Goal: Task Accomplishment & Management: Use online tool/utility

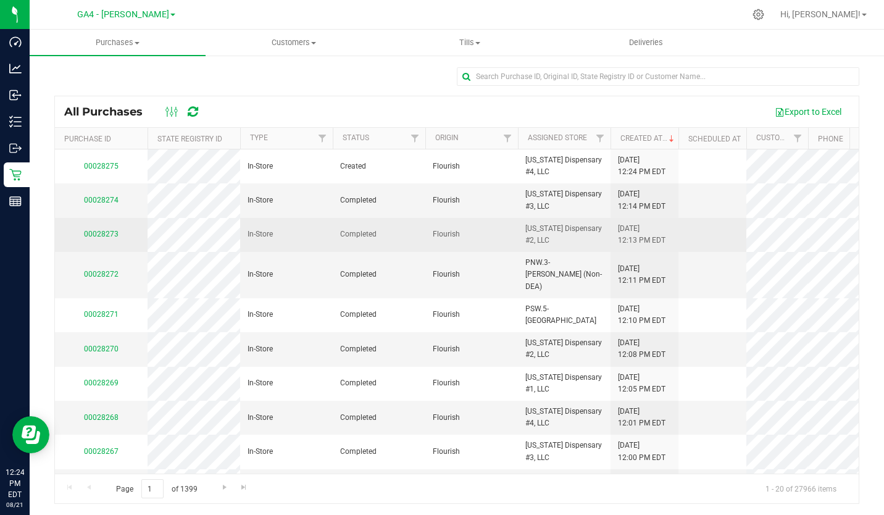
scroll to position [19, 0]
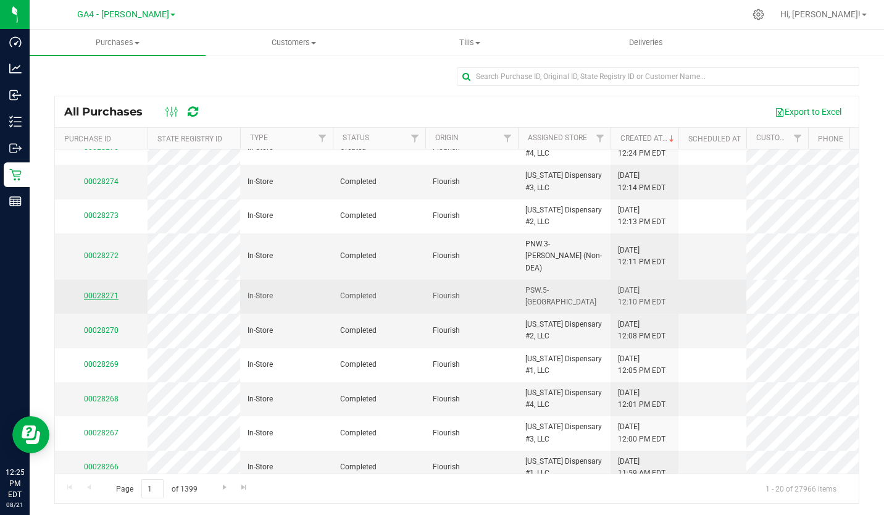
click at [94, 291] on link "00028271" at bounding box center [101, 295] width 35 height 9
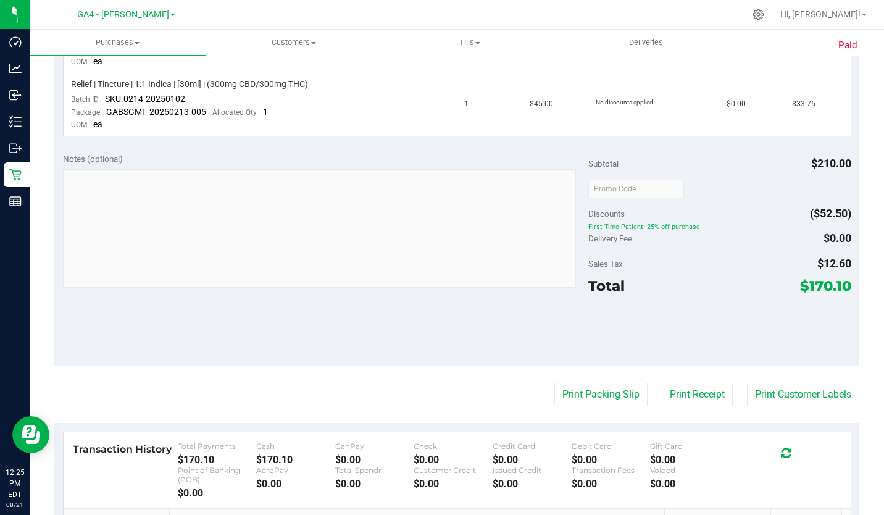
scroll to position [815, 0]
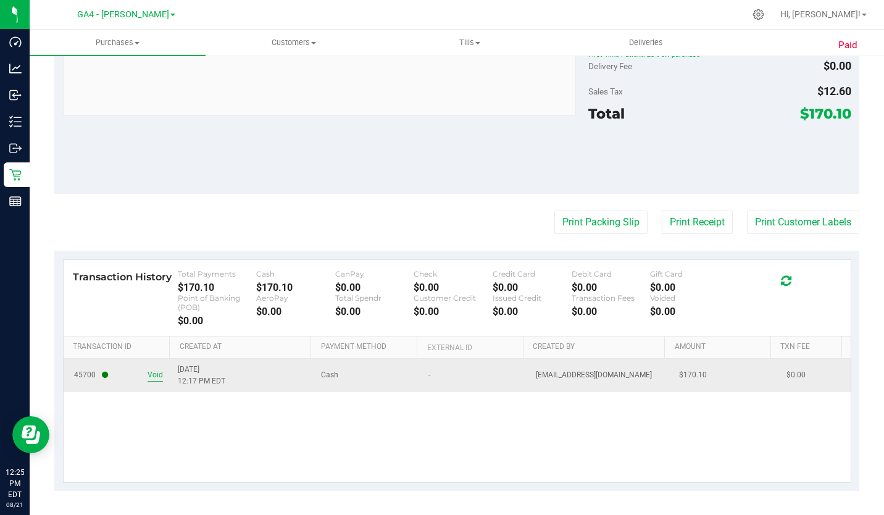
click at [153, 374] on span "Void" at bounding box center [154, 375] width 15 height 12
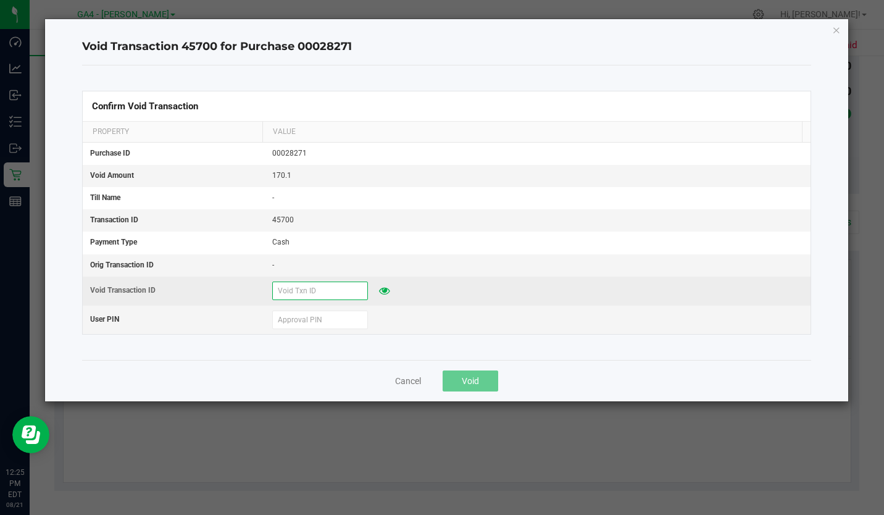
click at [292, 295] on input "text" at bounding box center [320, 290] width 96 height 19
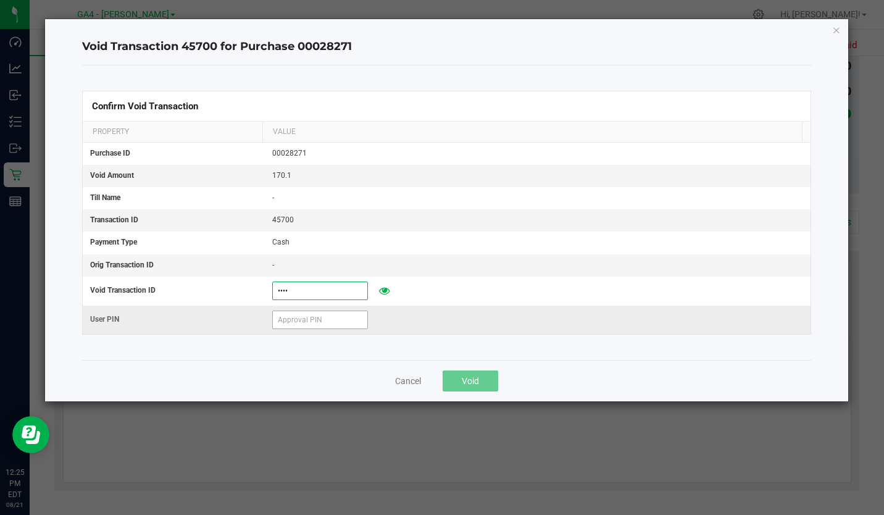
type input "8271"
click at [310, 316] on input "text" at bounding box center [320, 319] width 96 height 19
type input "192550"
click at [466, 376] on span "Void" at bounding box center [470, 381] width 17 height 10
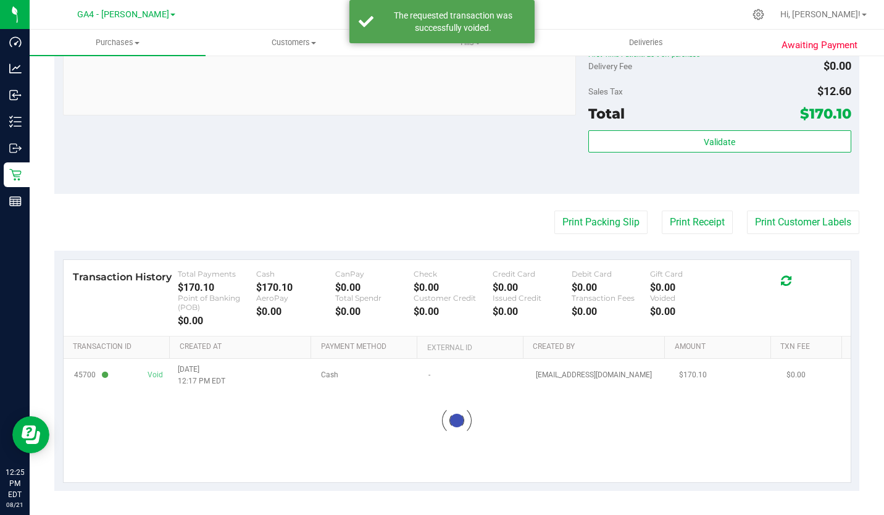
scroll to position [779, 0]
